Goal: Information Seeking & Learning: Learn about a topic

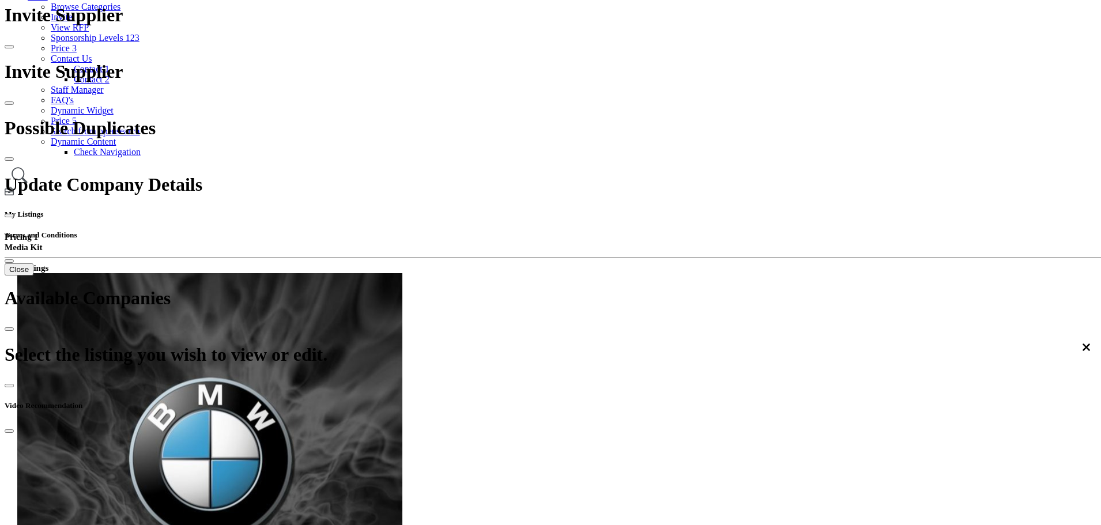
scroll to position [165, 0]
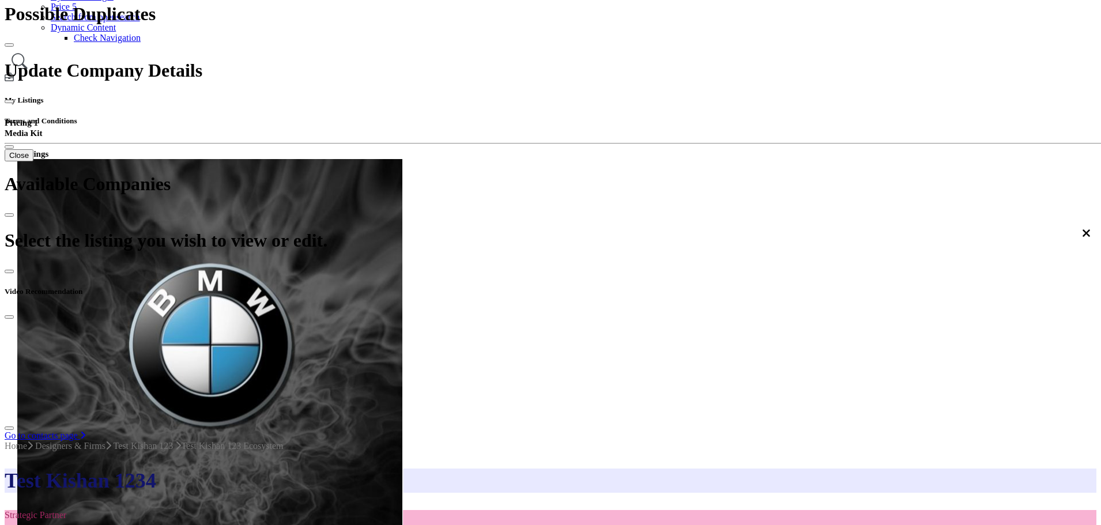
scroll to position [404, 0]
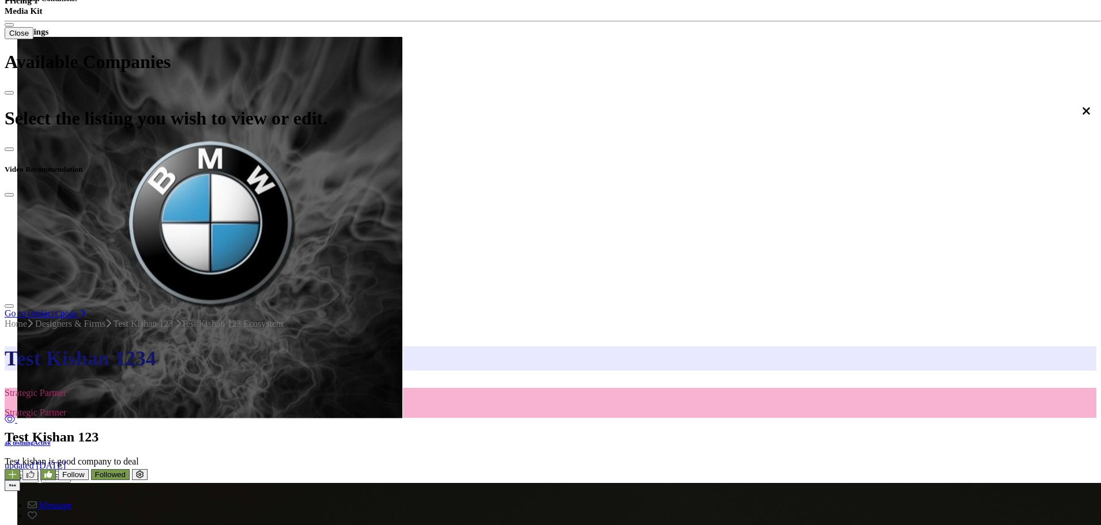
scroll to position [461, 0]
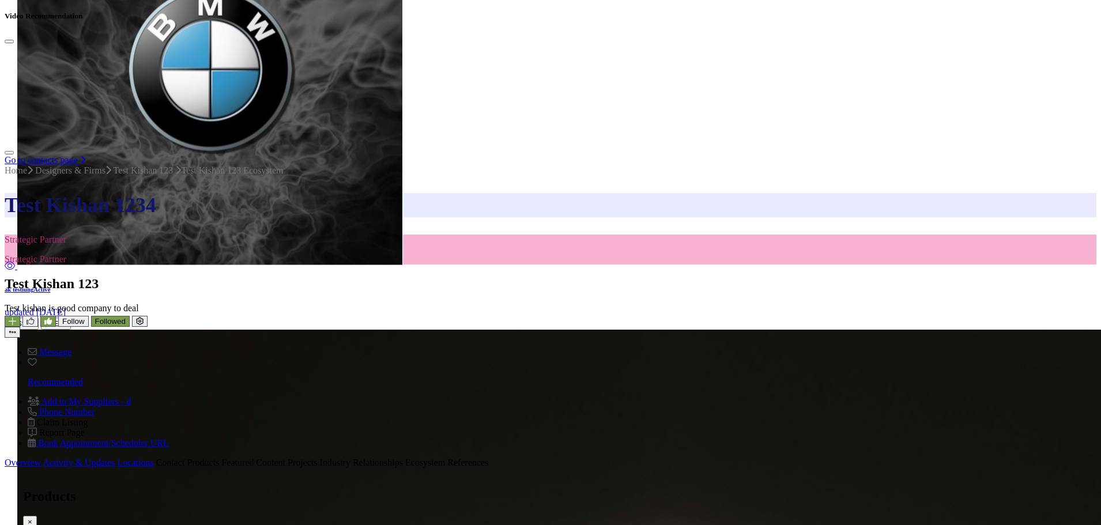
scroll to position [576, 0]
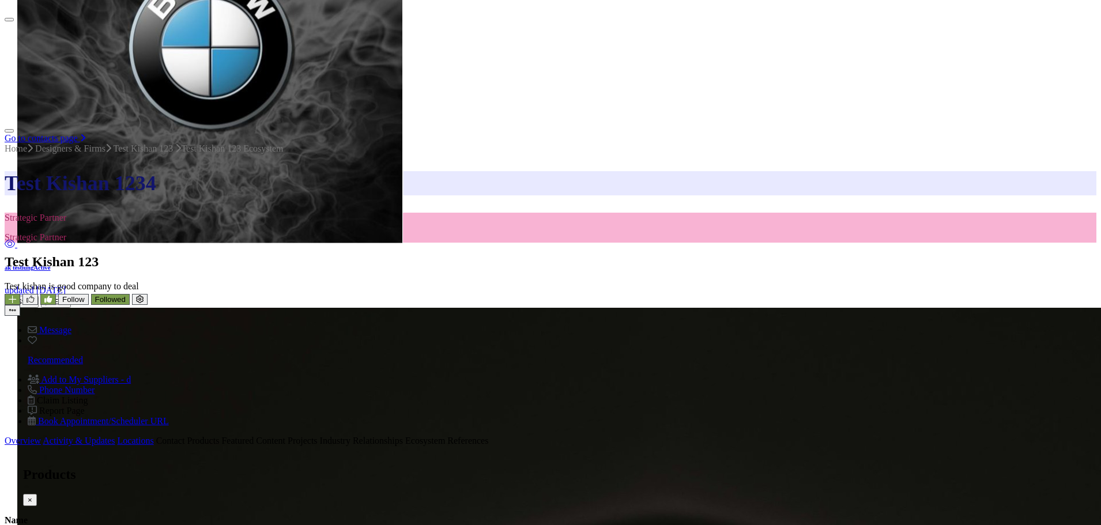
type input "*"
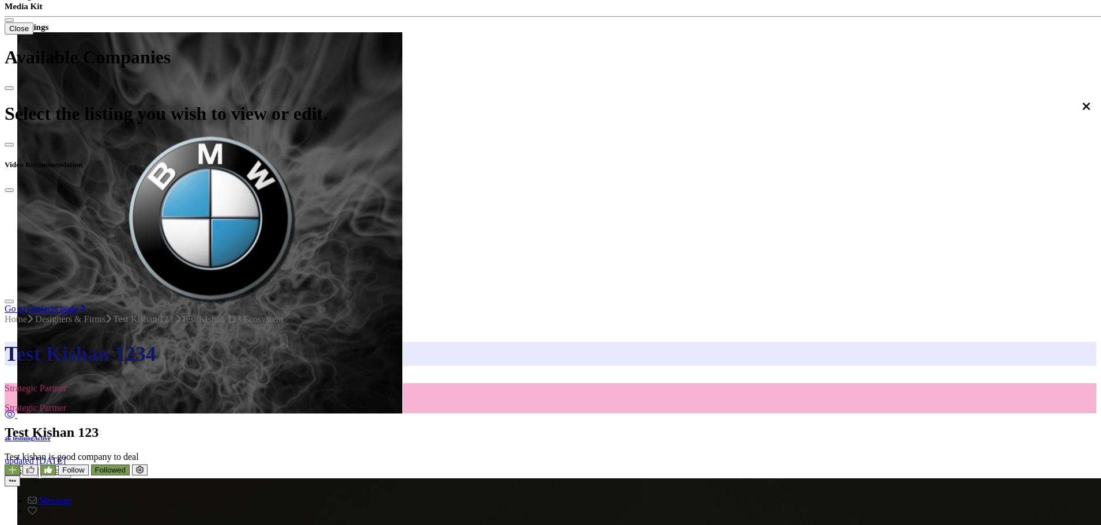
scroll to position [404, 0]
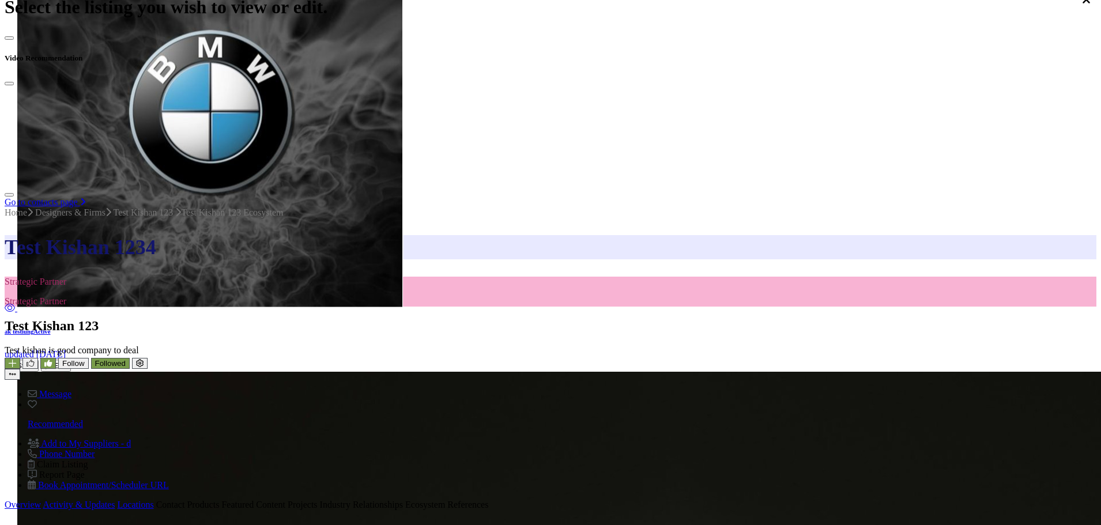
scroll to position [634, 0]
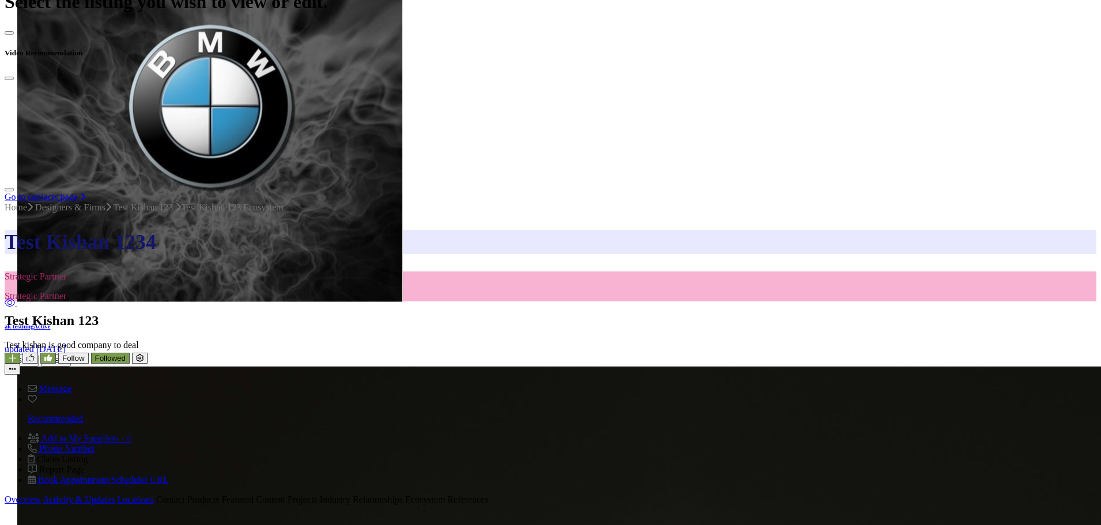
scroll to position [519, 0]
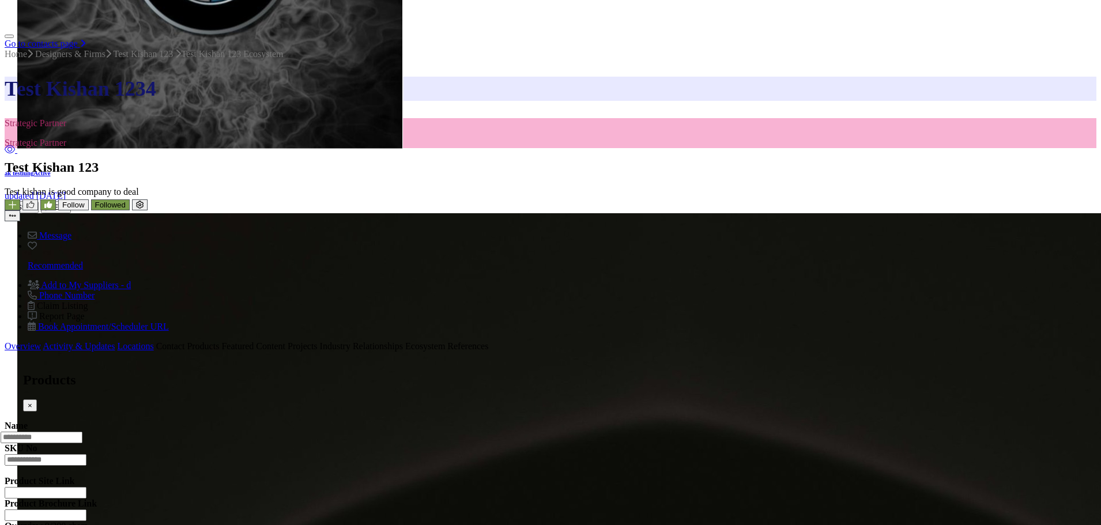
scroll to position [692, 0]
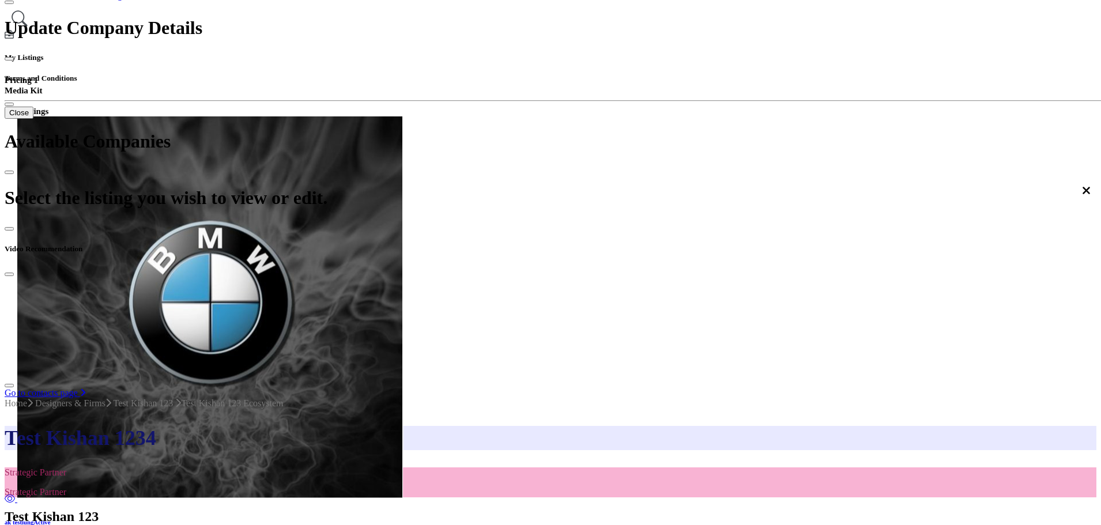
scroll to position [288, 0]
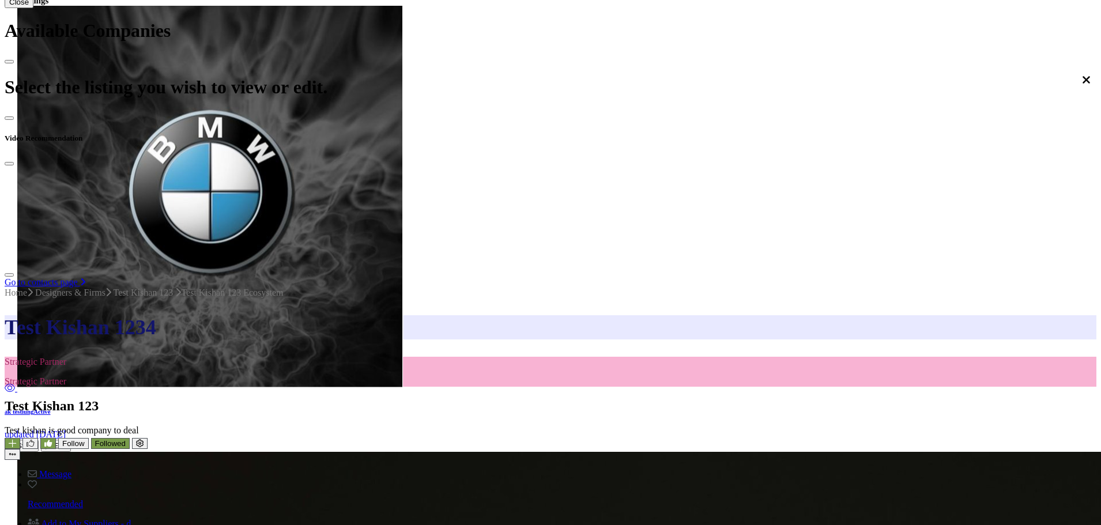
scroll to position [404, 0]
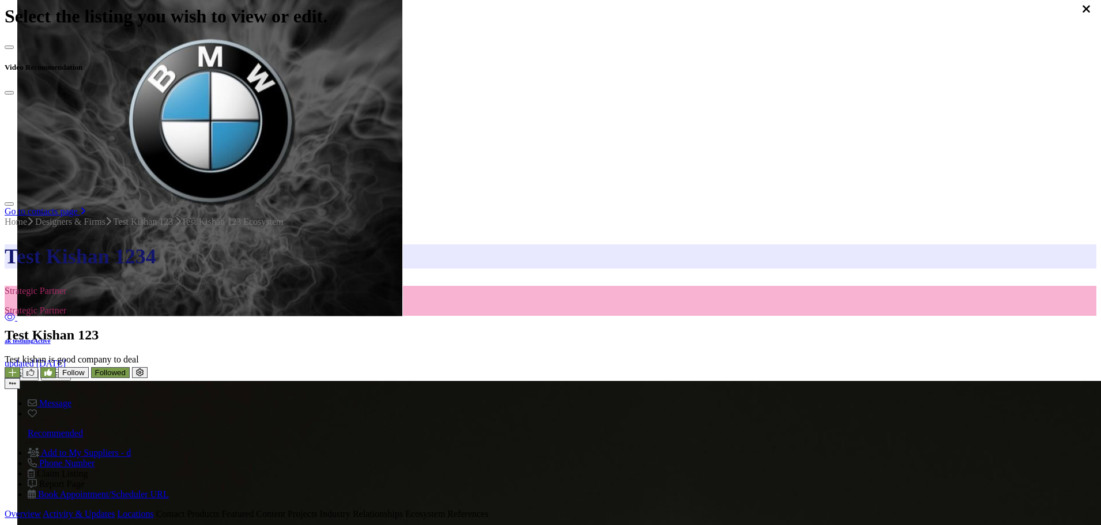
scroll to position [404, 0]
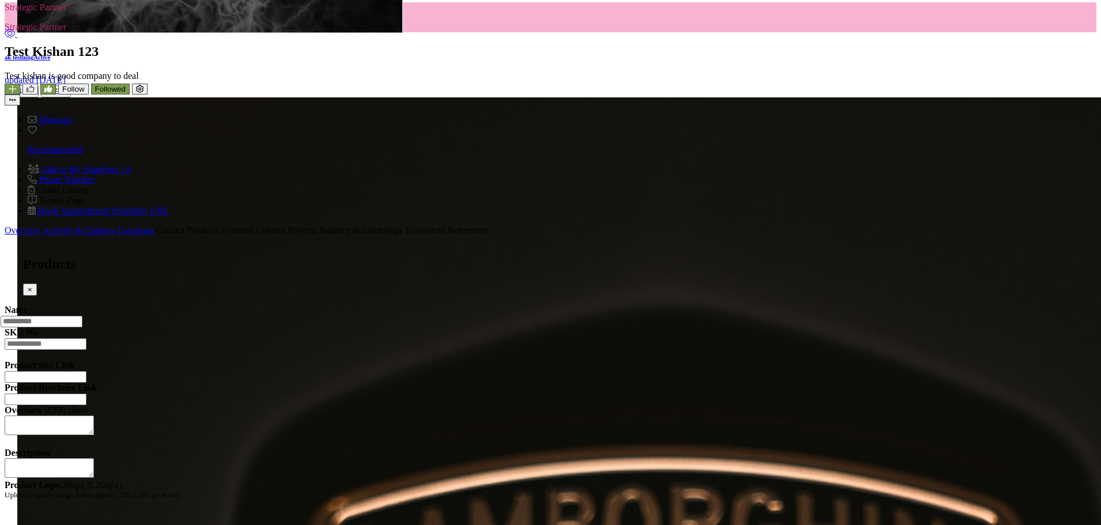
scroll to position [807, 0]
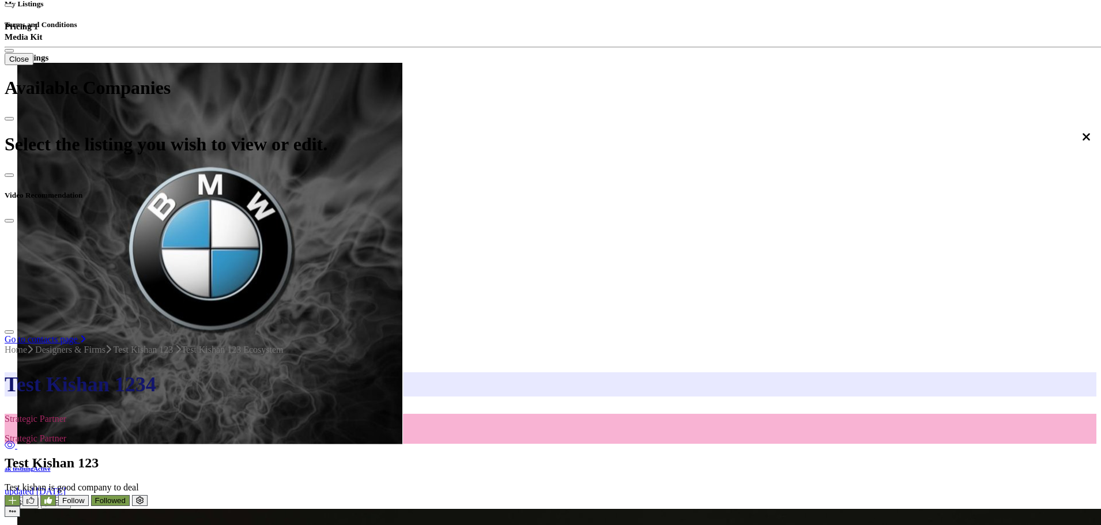
scroll to position [346, 0]
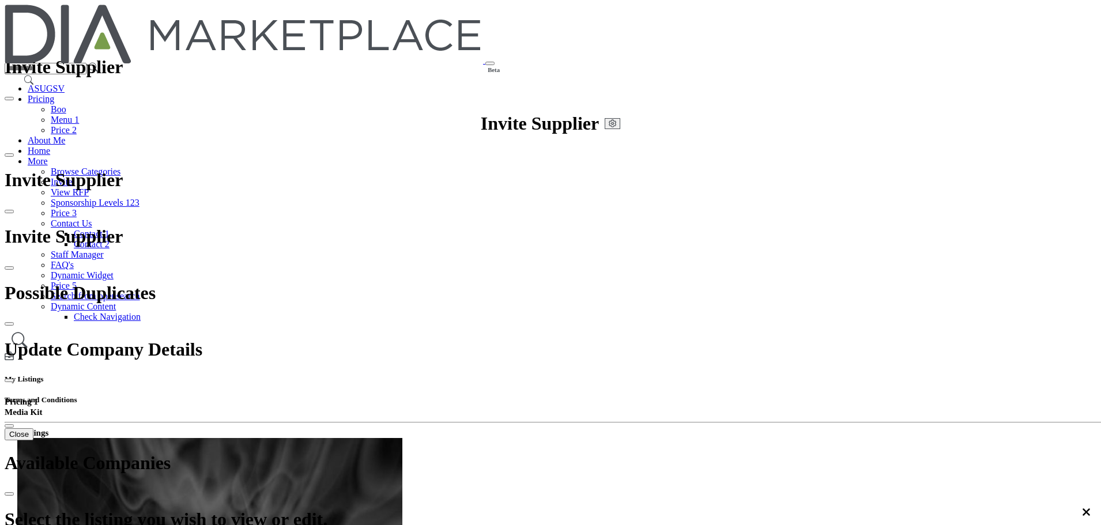
click at [120, 167] on link "Browse Categories" at bounding box center [86, 172] width 70 height 10
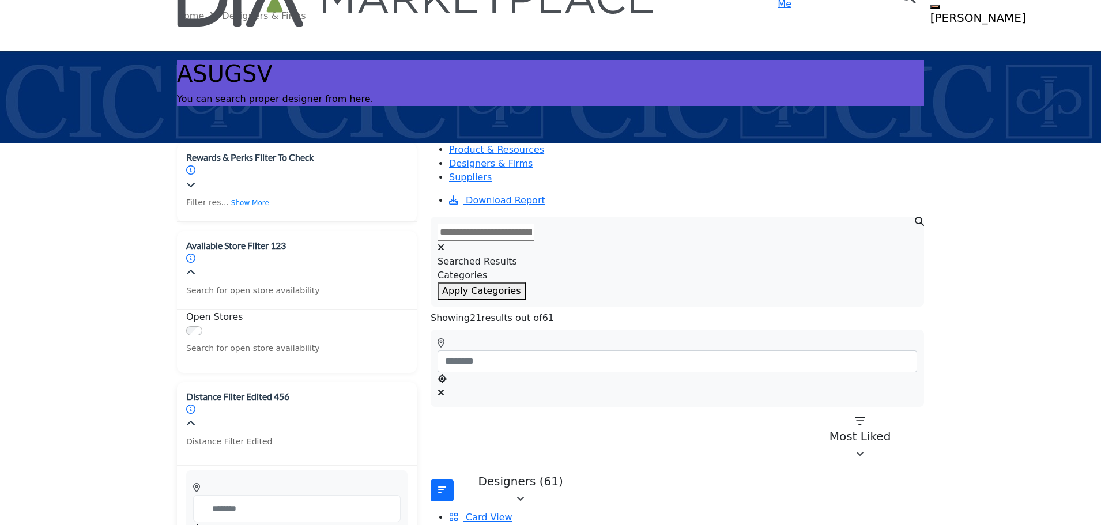
scroll to position [115, 0]
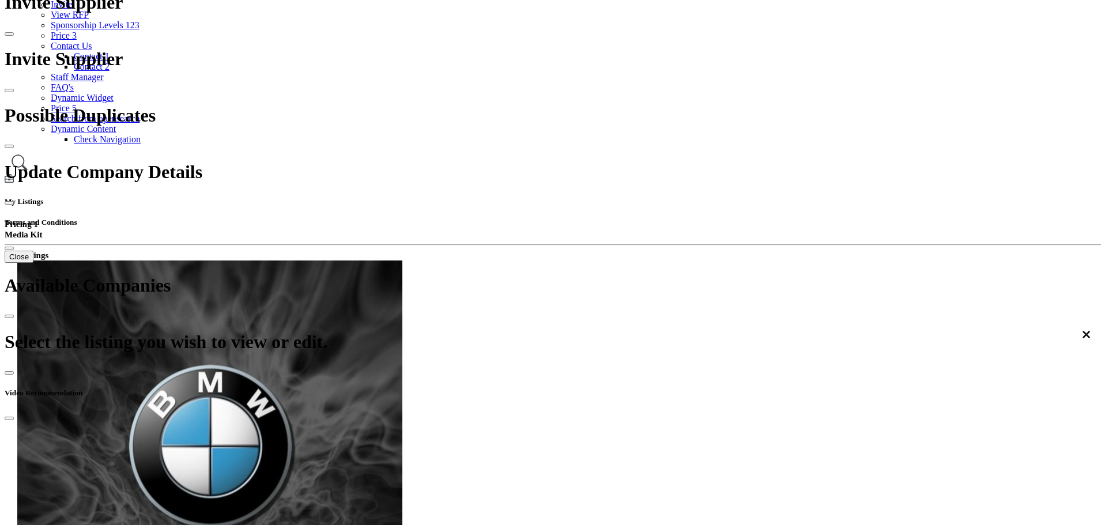
scroll to position [173, 0]
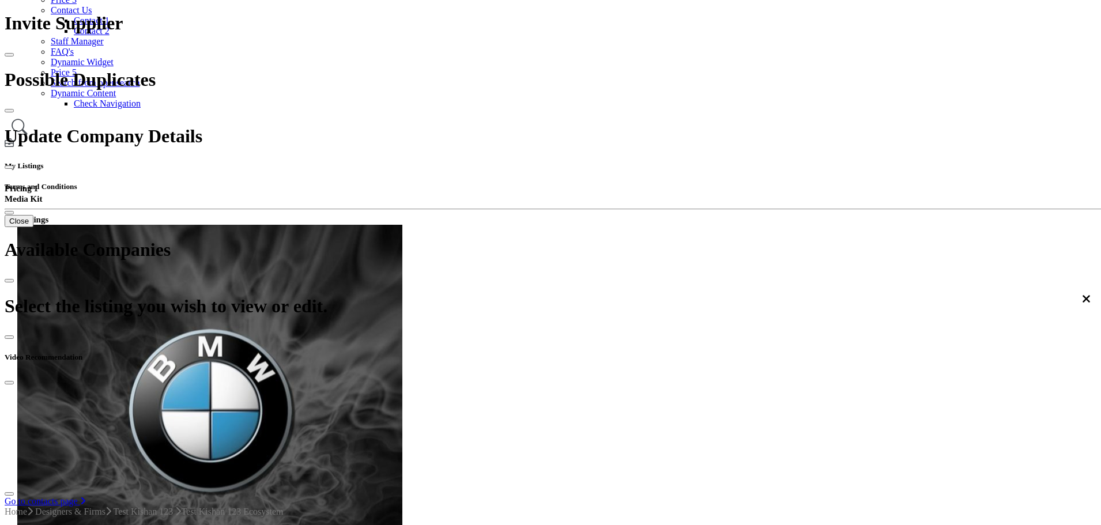
scroll to position [167, 0]
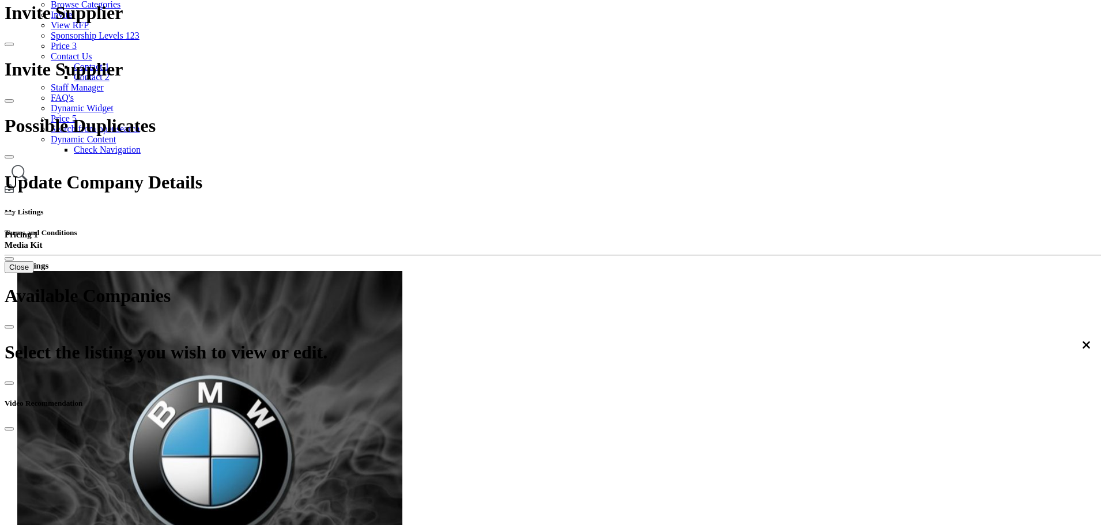
scroll to position [167, 0]
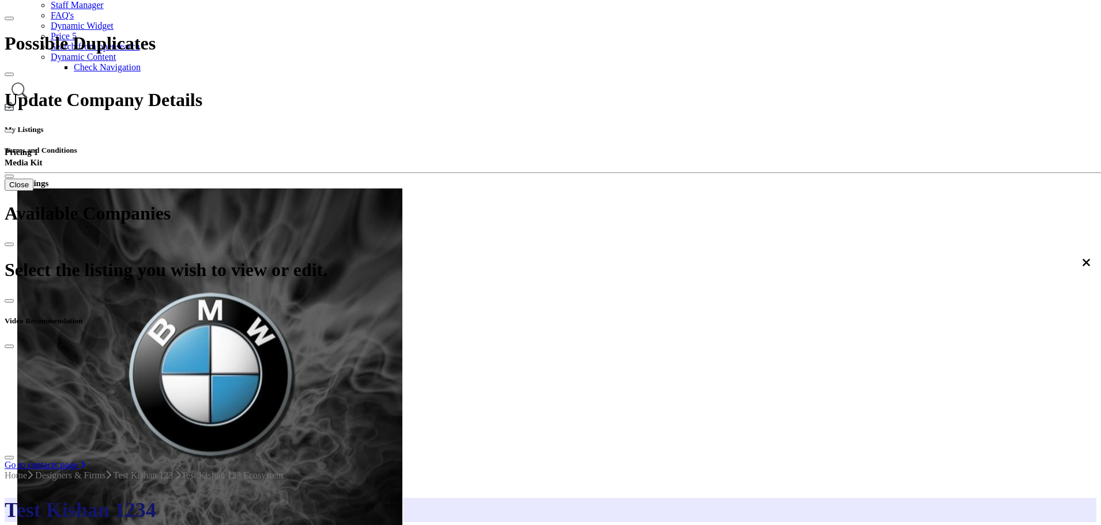
scroll to position [167, 0]
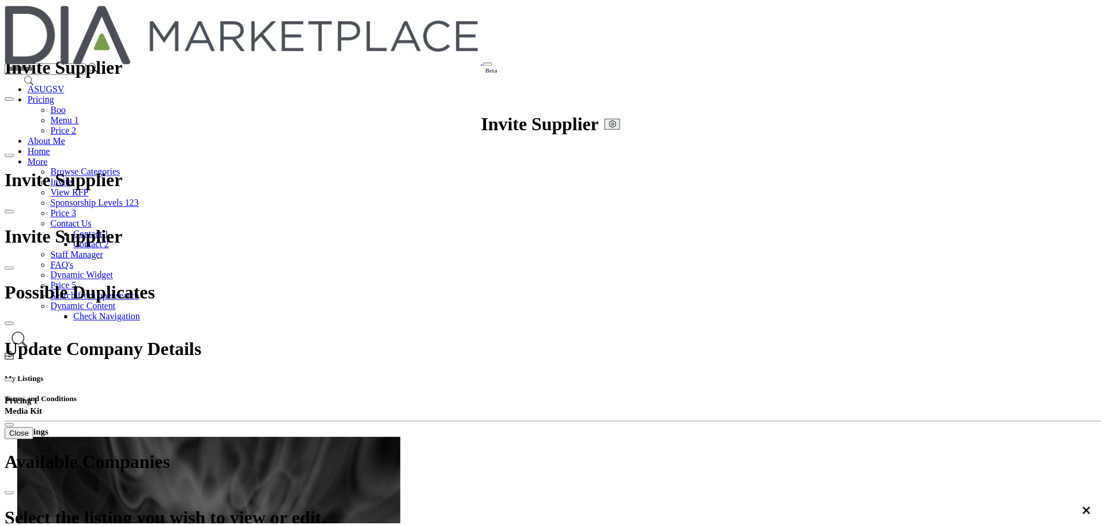
scroll to position [167, 0]
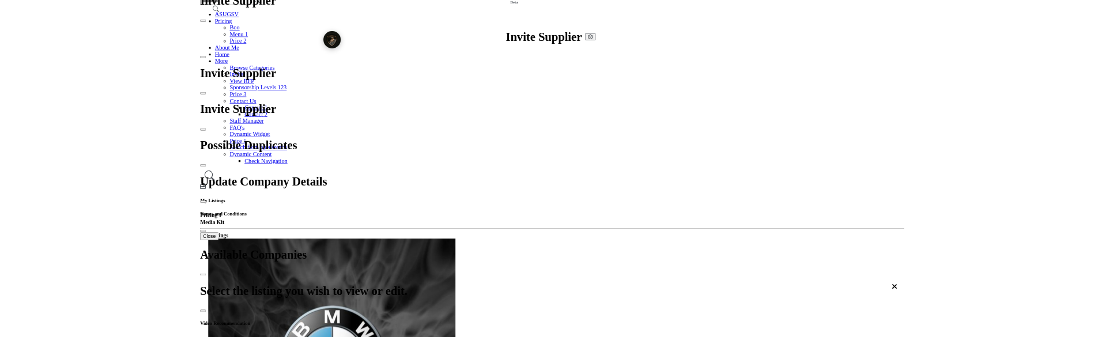
scroll to position [58, 0]
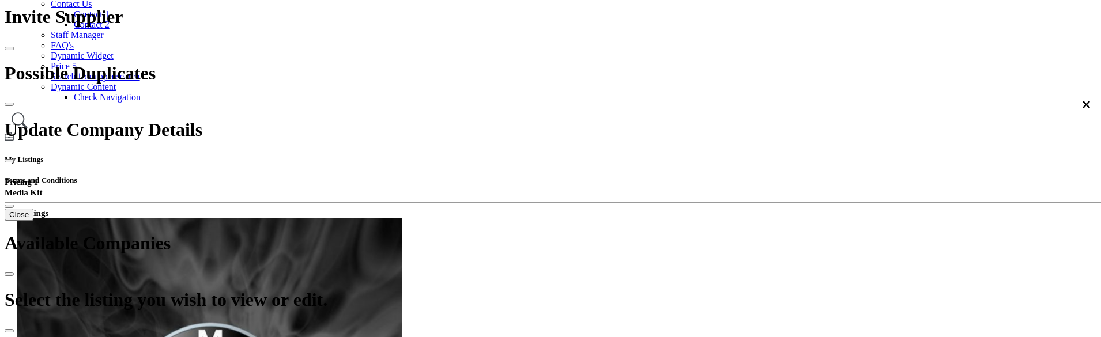
scroll to position [231, 0]
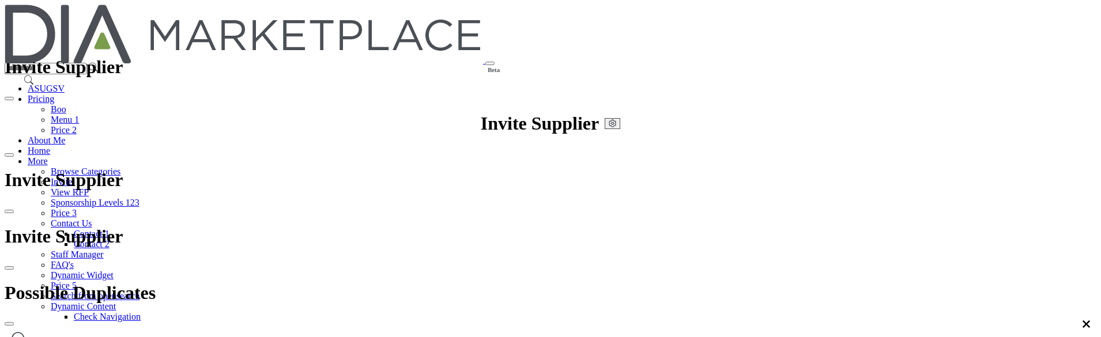
scroll to position [230, 0]
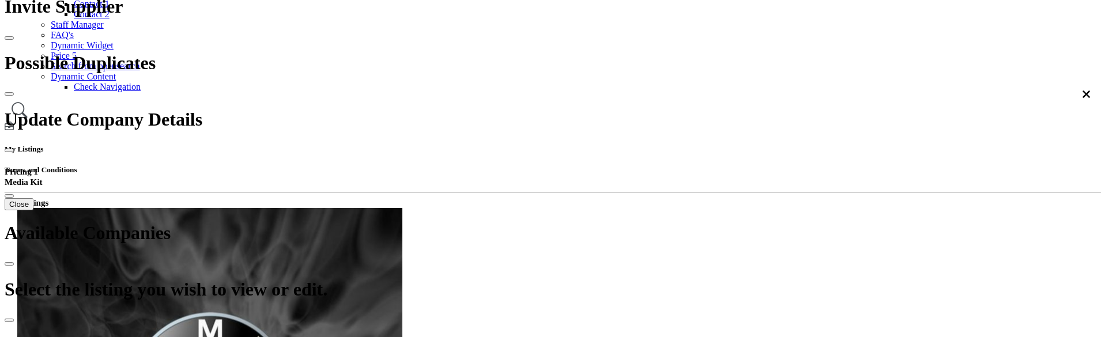
scroll to position [230, 0]
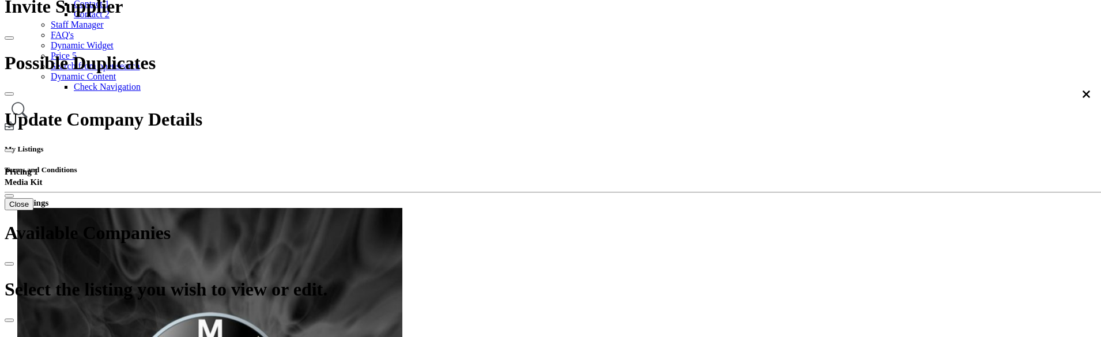
click at [0, 0] on div at bounding box center [0, 0] width 0 height 0
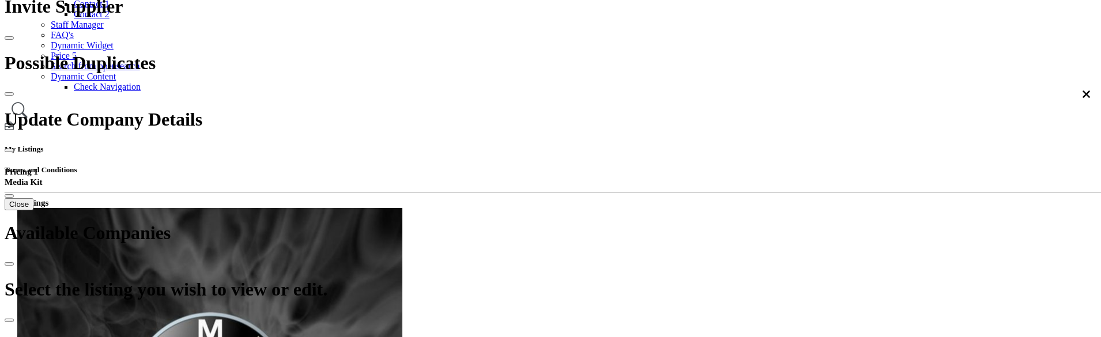
click at [0, 0] on div at bounding box center [0, 0] width 0 height 0
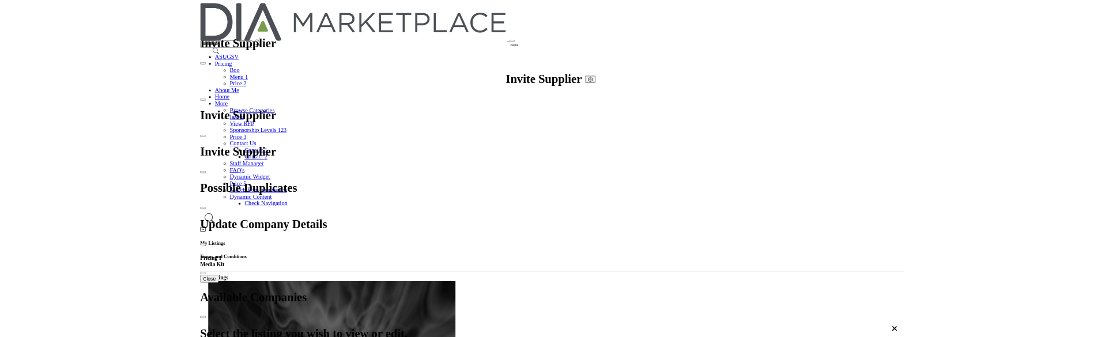
scroll to position [58, 0]
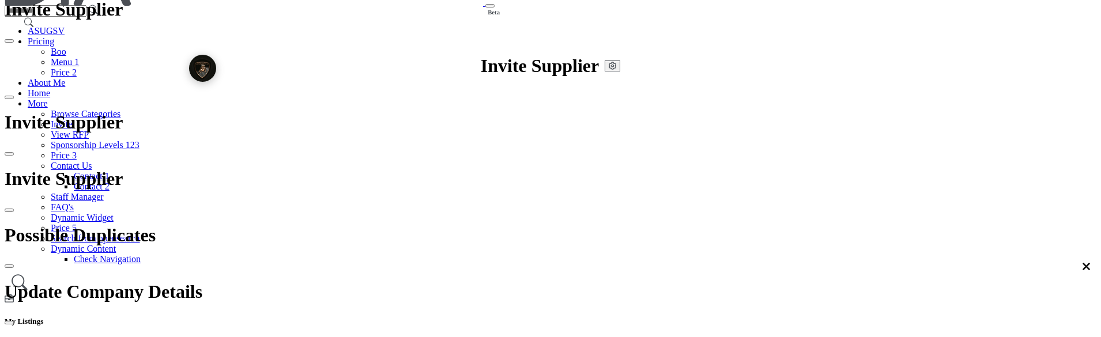
scroll to position [231, 0]
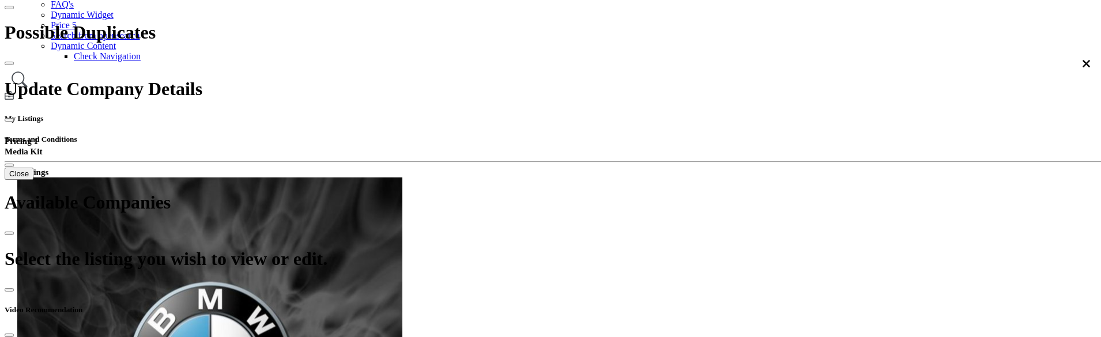
scroll to position [288, 0]
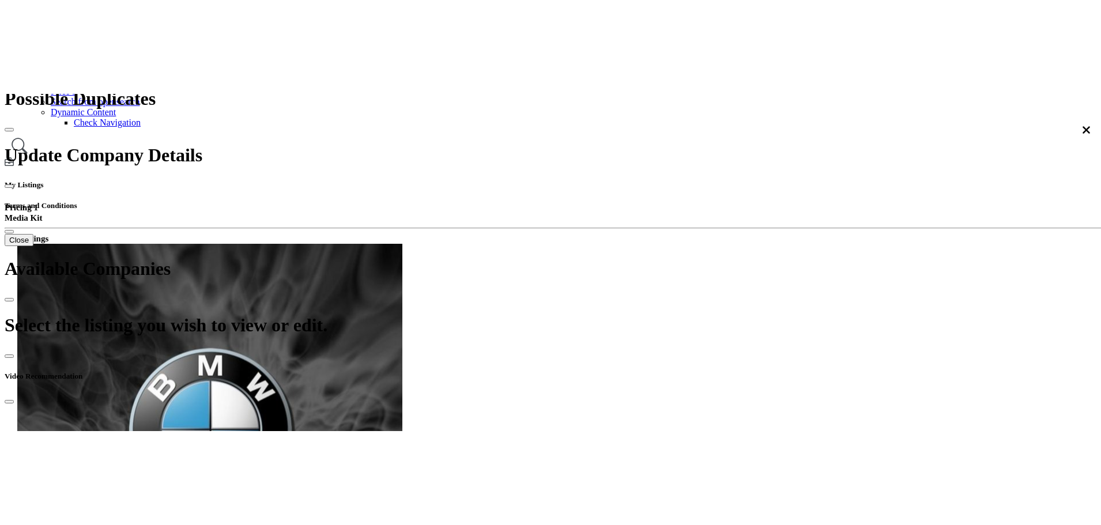
scroll to position [288, 0]
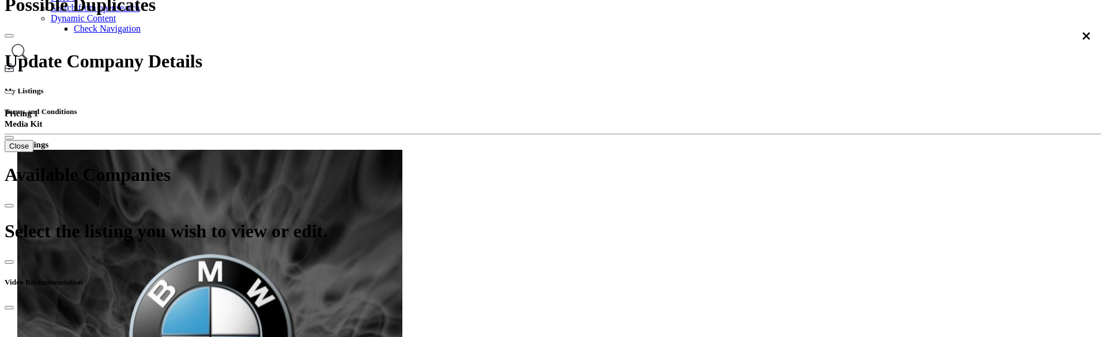
click at [0, 0] on div at bounding box center [0, 0] width 0 height 0
